Goal: Information Seeking & Learning: Find specific page/section

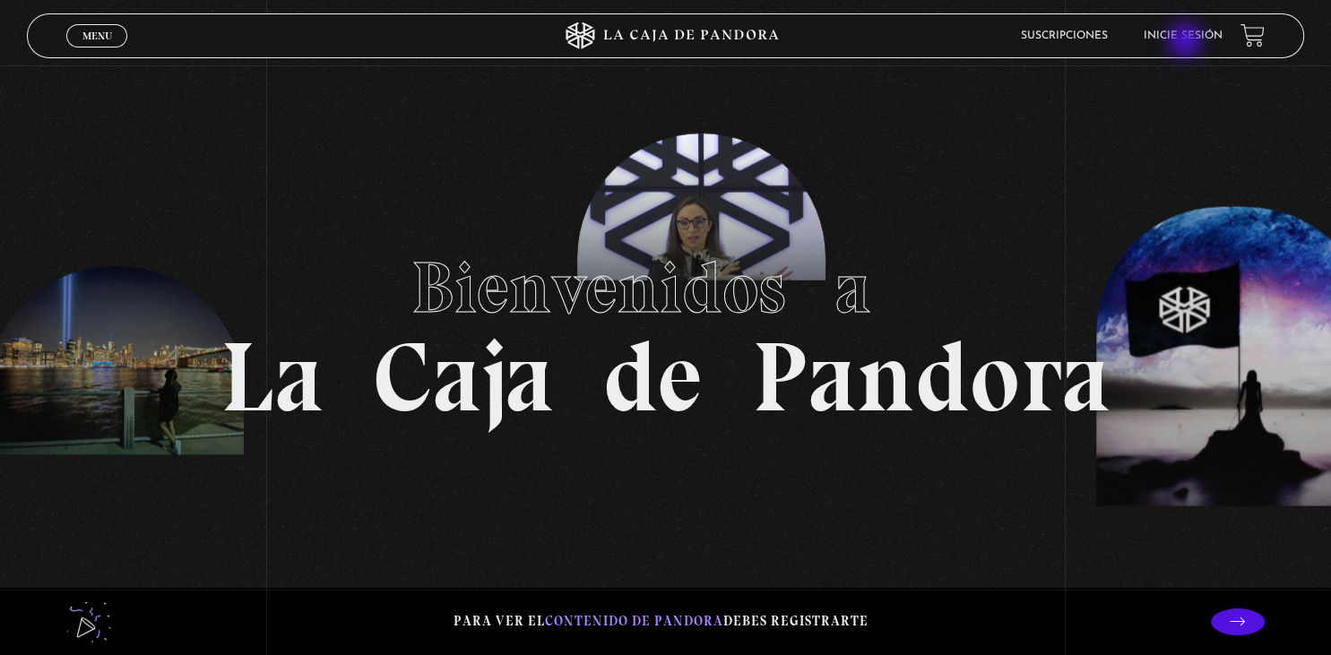
click at [1187, 42] on li "Inicie sesión" at bounding box center [1183, 36] width 79 height 28
click at [1181, 33] on link "Inicie sesión" at bounding box center [1183, 35] width 79 height 11
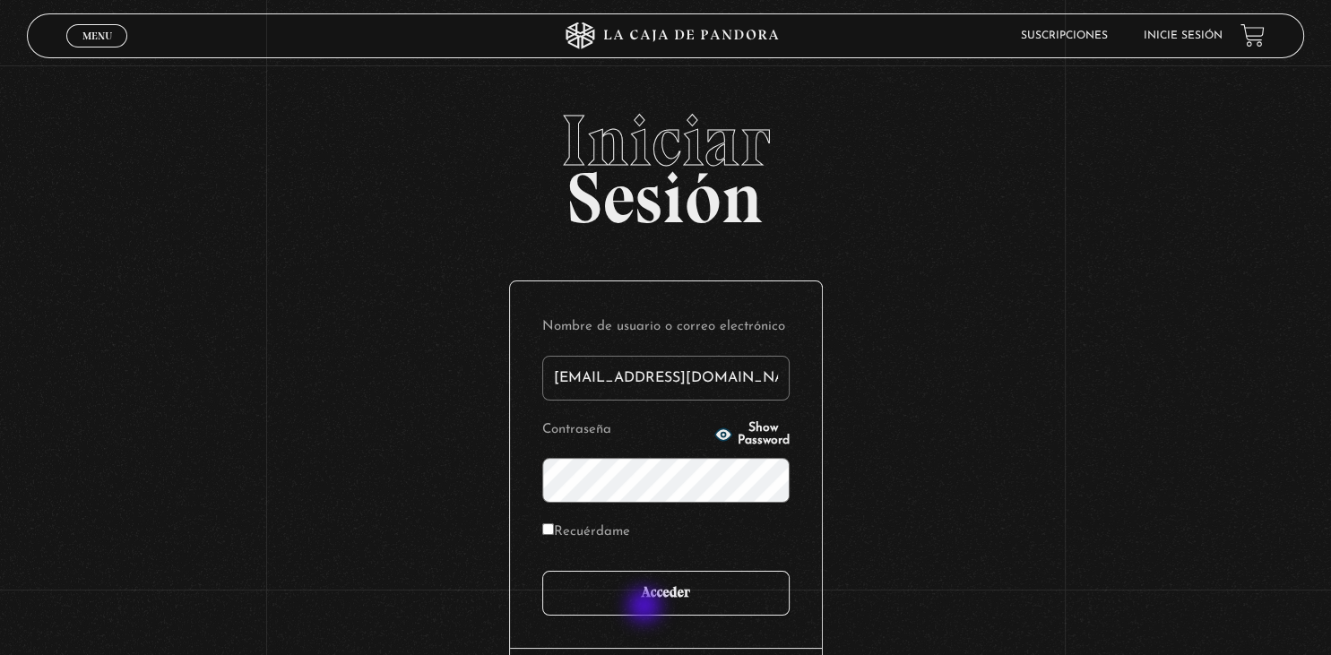
type input "sandyelg@hotmail.com"
click at [646, 608] on input "Acceder" at bounding box center [665, 593] width 247 height 45
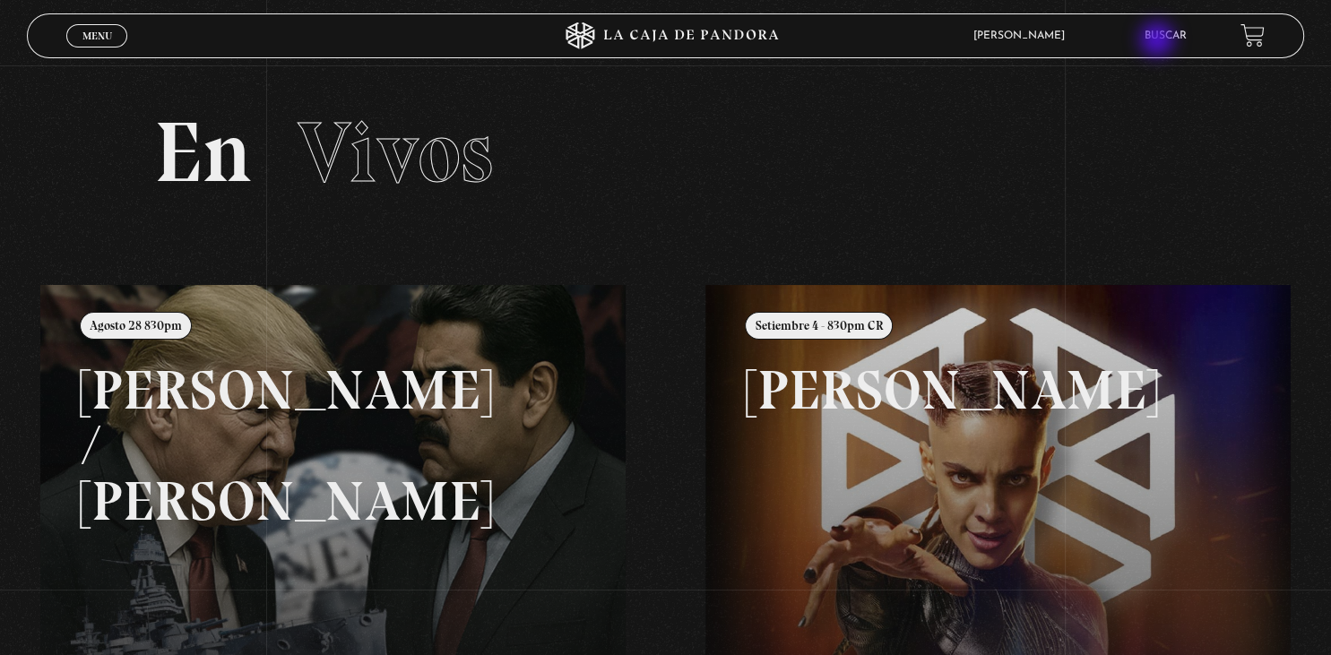
click at [1157, 41] on link "Buscar" at bounding box center [1166, 35] width 42 height 11
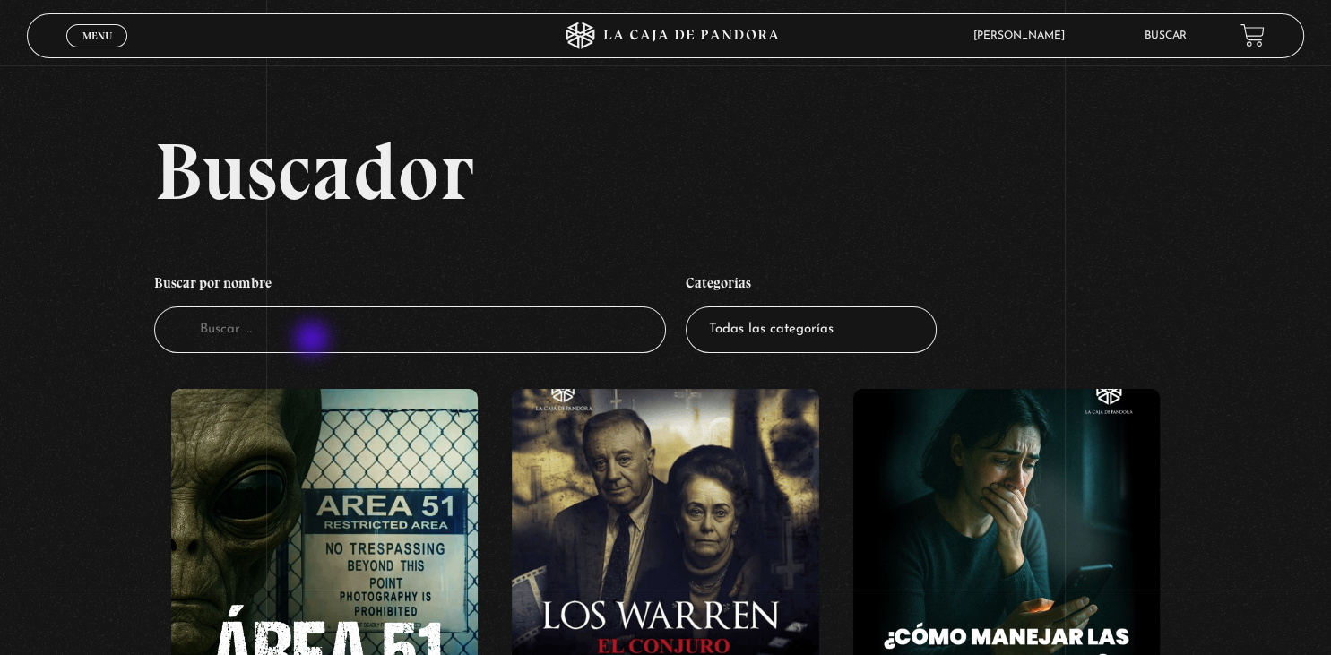
click at [316, 339] on input "Buscador" at bounding box center [409, 331] width 511 height 48
type input "ARCHIVO"
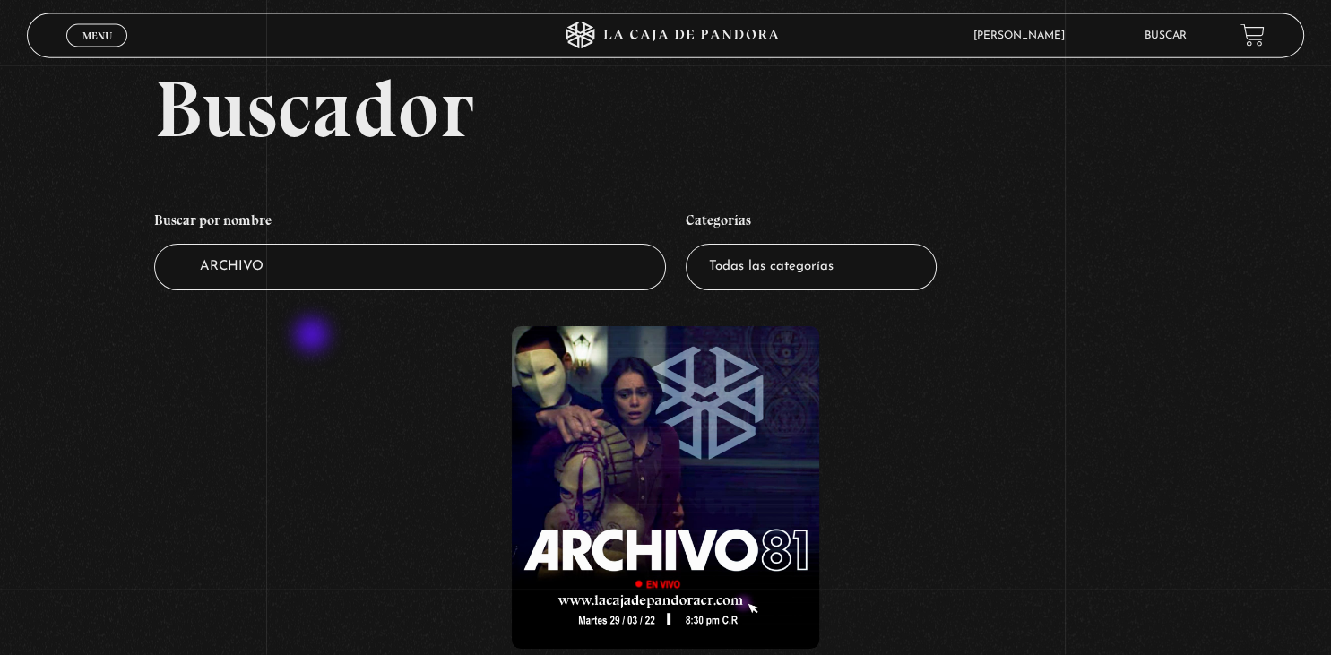
scroll to position [189, 0]
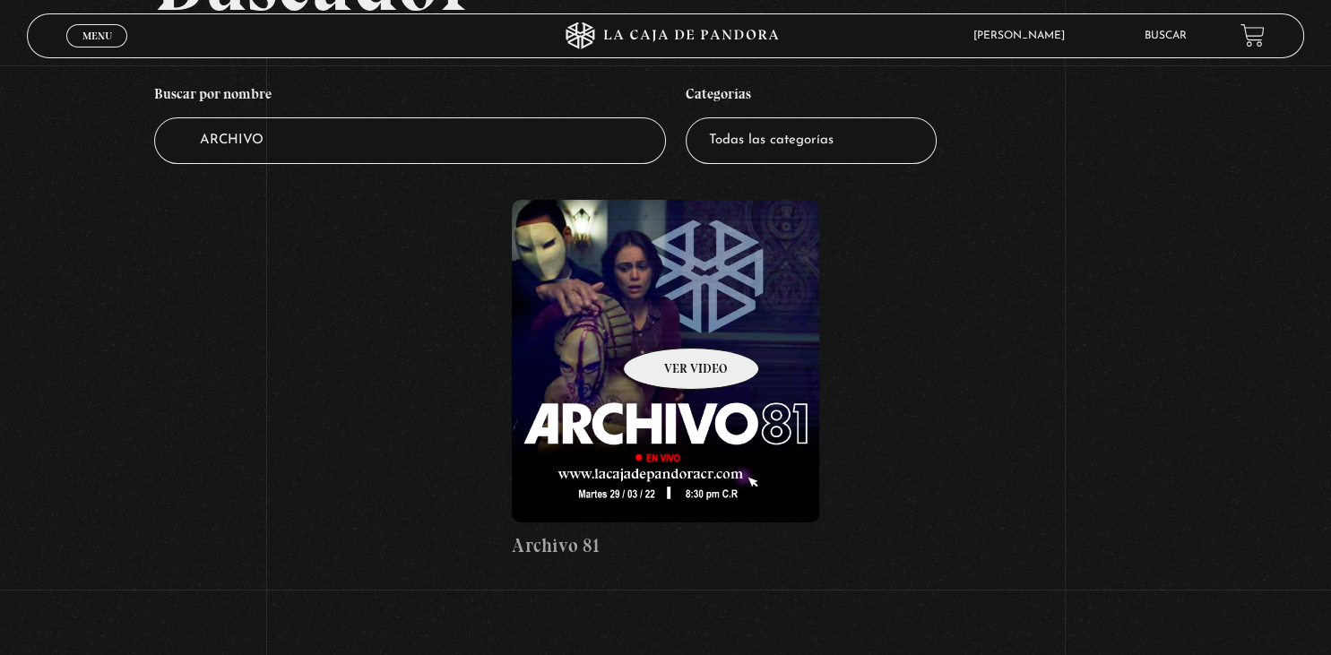
click at [668, 321] on figure at bounding box center [665, 361] width 307 height 323
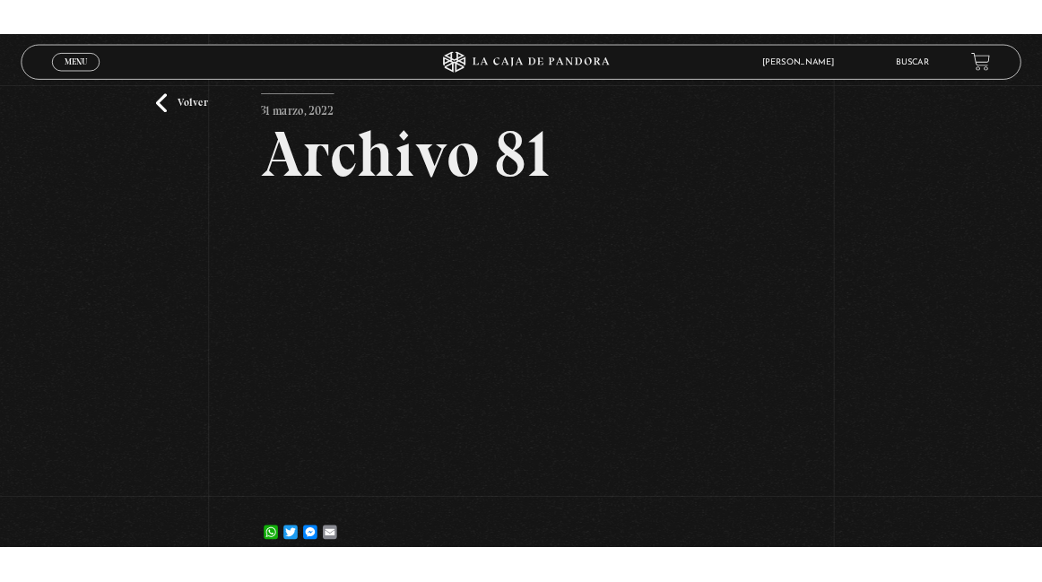
scroll to position [94, 0]
